Goal: Transaction & Acquisition: Purchase product/service

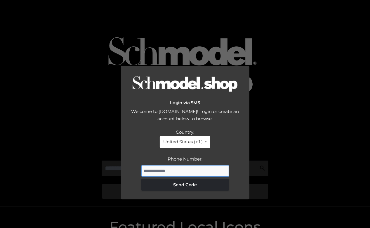
click at [181, 165] on input "Phone Number:" at bounding box center [185, 171] width 88 height 12
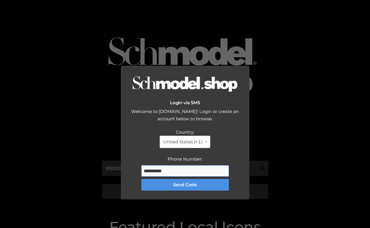
type input "**********"
click at [188, 179] on button "Send Code" at bounding box center [185, 185] width 88 height 12
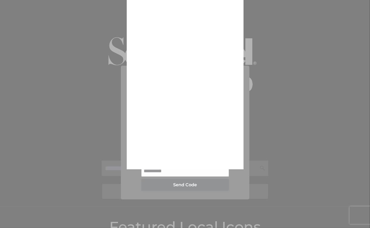
click at [247, 130] on div at bounding box center [185, 114] width 370 height 228
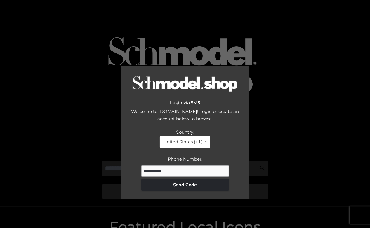
click at [225, 135] on div "Country: United States (+1) United States (+1) United Kingdom (+44) Canada (+1)…" at bounding box center [185, 159] width 117 height 62
click at [309, 46] on div "Login via SMS Welcome to Schmodel.Shop! Login or create an account below to bro…" at bounding box center [185, 114] width 370 height 228
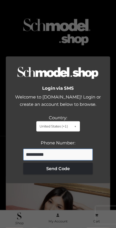
click at [56, 148] on input "**********" at bounding box center [58, 154] width 70 height 12
click at [91, 31] on div "Login via SMS Welcome to Schmodel.Shop! Login or create an account below to bro…" at bounding box center [58, 114] width 116 height 228
click at [41, 148] on input "**********" at bounding box center [58, 154] width 70 height 12
click at [36, 153] on input "Phone Number:" at bounding box center [58, 154] width 70 height 12
type input "**********"
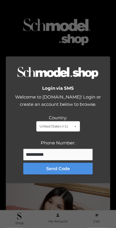
click at [44, 162] on button "Send Code" at bounding box center [58, 168] width 70 height 12
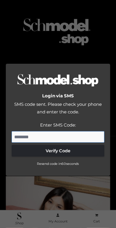
click at [60, 131] on input "Enter SMS Code:" at bounding box center [58, 137] width 93 height 12
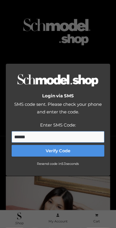
type input "******"
click at [53, 148] on button "Verify Code" at bounding box center [58, 151] width 93 height 12
click at [53, 146] on button "Verify Code" at bounding box center [58, 151] width 93 height 12
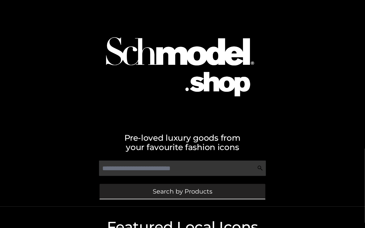
click at [111, 197] on link "Search by Products" at bounding box center [182, 191] width 166 height 15
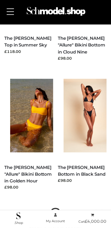
scroll to position [641, 0]
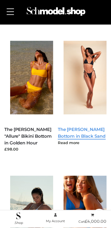
click at [80, 127] on link "The Gabrielle Bikini Bottom in Black Sand" at bounding box center [82, 133] width 48 height 12
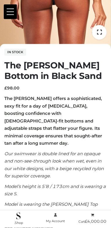
scroll to position [209, 0]
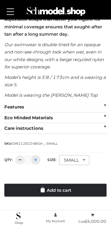
click at [38, 155] on div at bounding box center [35, 159] width 9 height 9
type input "*"
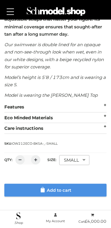
click at [41, 183] on link "Add to cart" at bounding box center [55, 189] width 103 height 13
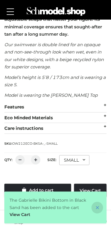
click at [97, 206] on icon at bounding box center [98, 208] width 12 height 12
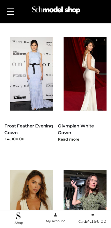
click at [79, 123] on h5 "Olympian White Gown" at bounding box center [82, 129] width 49 height 14
click at [80, 127] on link "Olympian White Gown" at bounding box center [76, 129] width 36 height 12
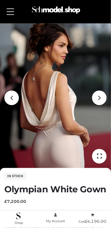
scroll to position [109, 0]
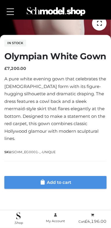
click at [55, 176] on link "Add to cart" at bounding box center [55, 182] width 103 height 13
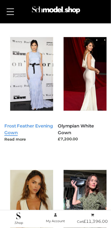
click at [31, 128] on link "Frost Feather Evening Gown" at bounding box center [28, 129] width 49 height 12
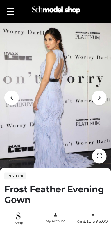
scroll to position [161, 0]
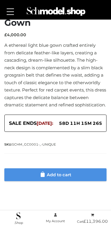
click at [52, 172] on link "Add to cart" at bounding box center [55, 174] width 103 height 13
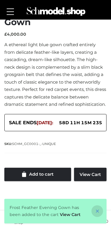
click at [99, 211] on icon at bounding box center [98, 211] width 12 height 12
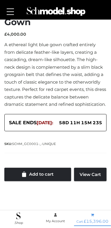
click at [96, 221] on bdi "£ 15,396.00" at bounding box center [96, 220] width 25 height 5
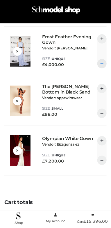
click at [100, 63] on div at bounding box center [102, 63] width 9 height 9
type input "*"
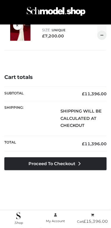
scroll to position [128, 0]
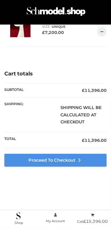
click at [66, 164] on link "Proceed to Checkout" at bounding box center [55, 160] width 103 height 13
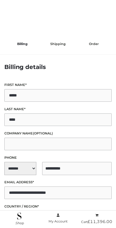
select select "**"
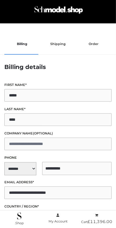
scroll to position [188, 0]
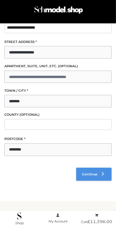
drag, startPoint x: 87, startPoint y: 169, endPoint x: 90, endPoint y: 172, distance: 5.0
click at [87, 169] on link "Continue" at bounding box center [94, 173] width 36 height 13
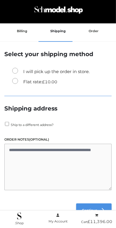
scroll to position [12, 0]
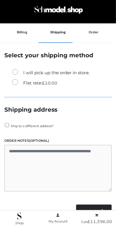
click at [43, 85] on label "Flat rate: £ 10.00" at bounding box center [34, 83] width 45 height 8
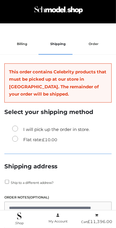
scroll to position [92, 0]
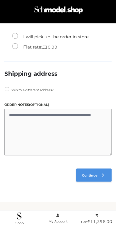
click at [89, 173] on span "Continue" at bounding box center [89, 175] width 15 height 4
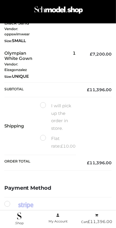
scroll to position [205, 0]
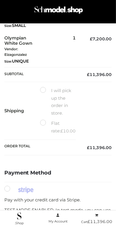
click at [43, 120] on label "Flat rate: £ 10.00" at bounding box center [58, 127] width 36 height 15
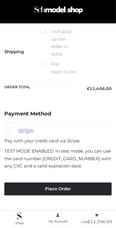
scroll to position [274, 0]
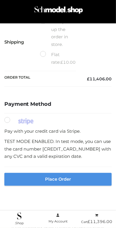
click at [78, 173] on button "Place order" at bounding box center [58, 179] width 108 height 13
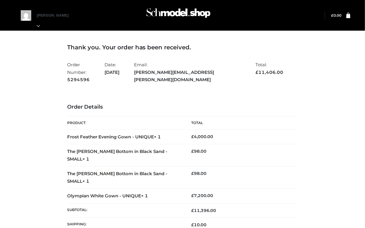
click at [111, 63] on div "Thank you. Your order has been received. Order Number: 5294596 Date: [DATE] Ema…" at bounding box center [182, 199] width 359 height 340
click at [111, 6] on img at bounding box center [178, 15] width 88 height 23
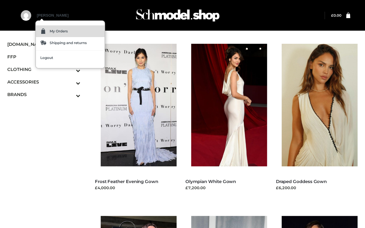
click at [52, 27] on link "My Orders" at bounding box center [70, 31] width 69 height 12
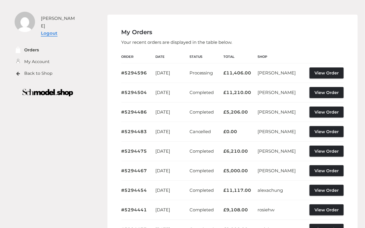
click at [48, 30] on link "Logout" at bounding box center [49, 33] width 17 height 6
